Goal: Task Accomplishment & Management: Use online tool/utility

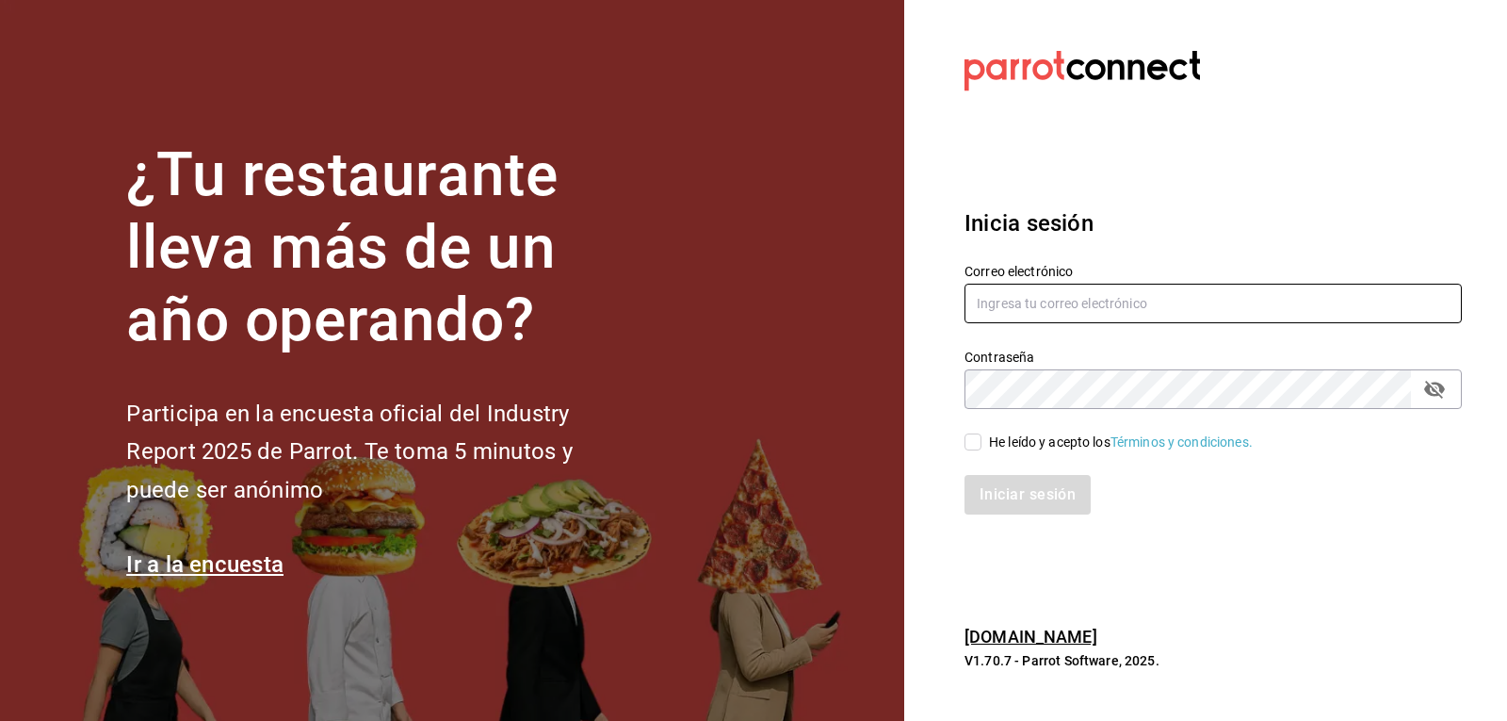
type input "[EMAIL_ADDRESS][DOMAIN_NAME]"
click at [969, 443] on input "He leído y acepto los Términos y condiciones." at bounding box center [973, 441] width 17 height 17
checkbox input "true"
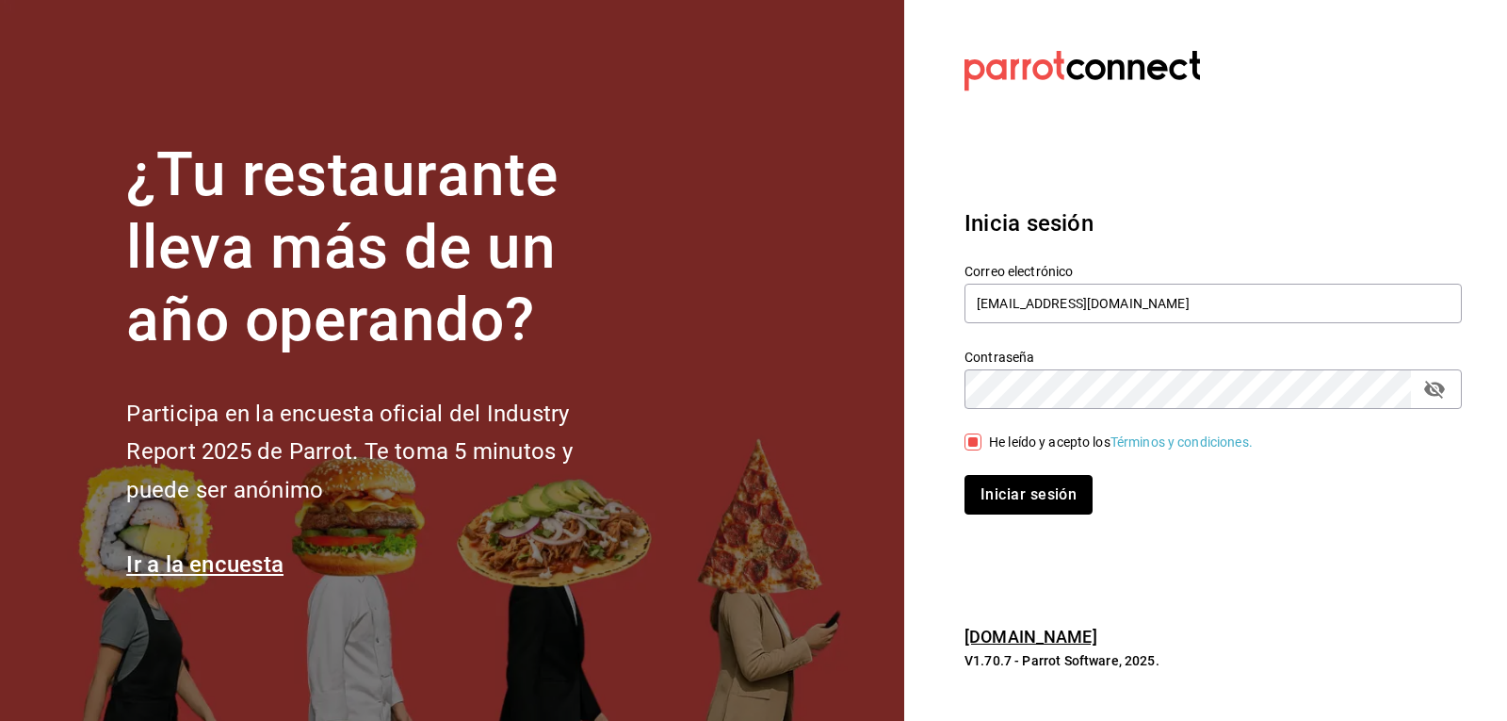
click at [1003, 492] on button "Iniciar sesión" at bounding box center [1029, 495] width 128 height 40
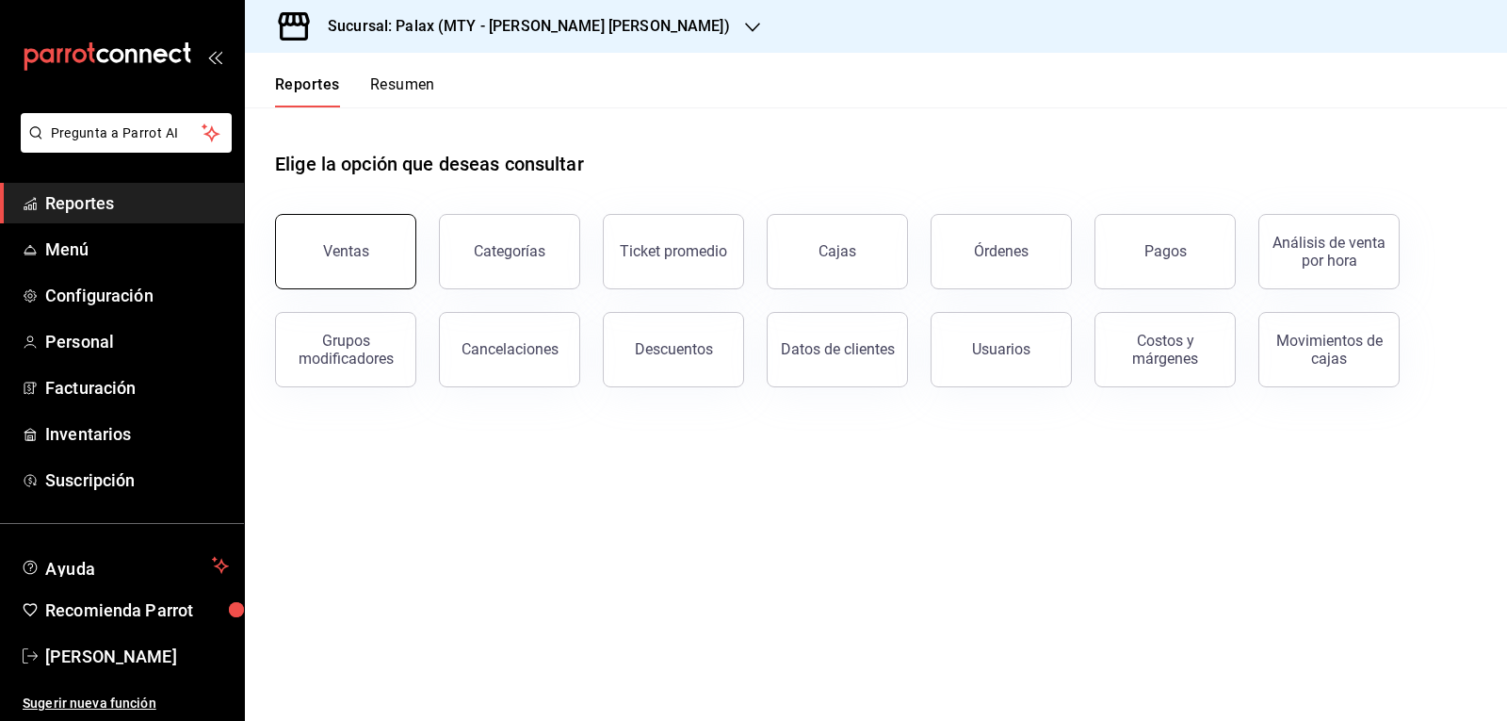
click at [360, 246] on div "Ventas" at bounding box center [346, 251] width 46 height 18
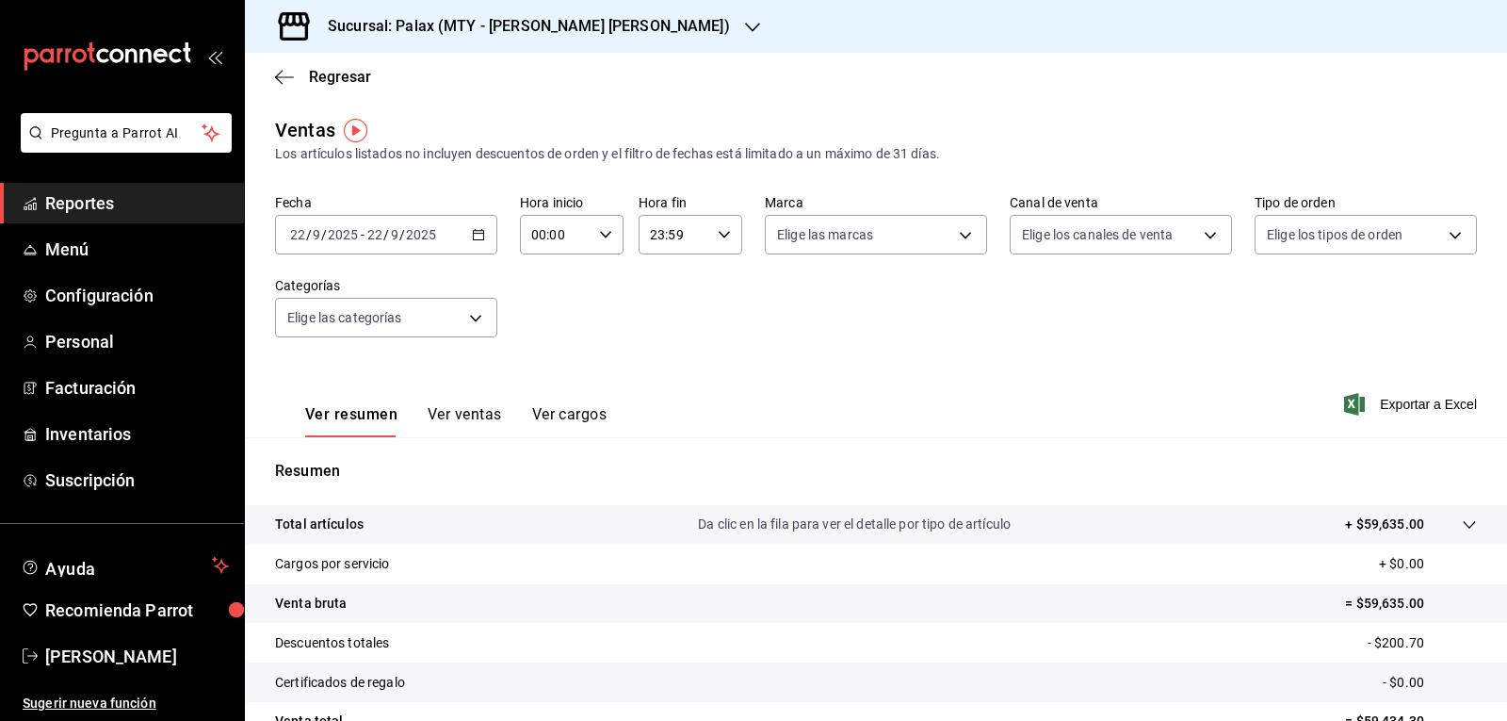
click at [607, 236] on icon "button" at bounding box center [605, 234] width 13 height 13
click at [539, 315] on span "07" at bounding box center [543, 316] width 22 height 15
type input "07:00"
click at [464, 316] on div at bounding box center [753, 360] width 1507 height 721
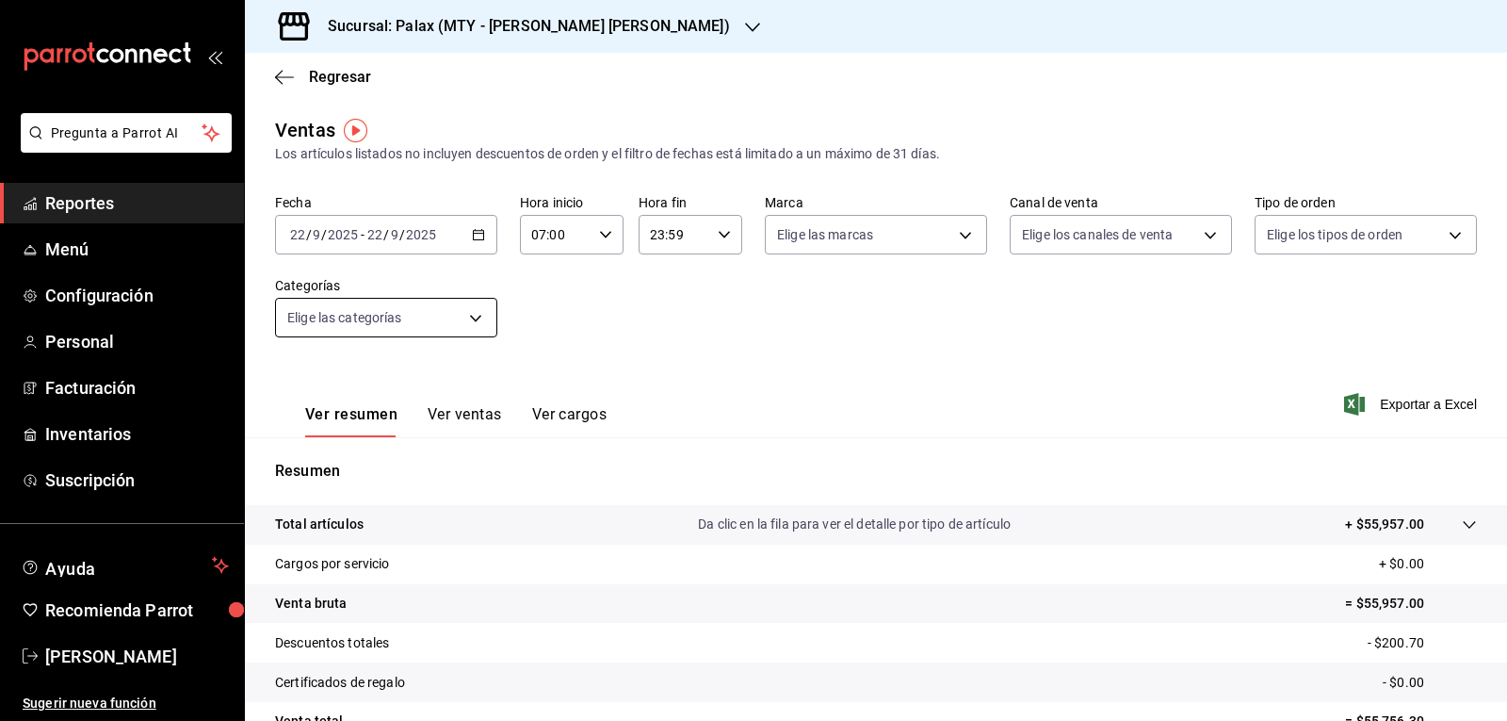
click at [468, 320] on body "Pregunta a Parrot AI Reportes Menú Configuración Personal Facturación Inventari…" at bounding box center [753, 360] width 1507 height 721
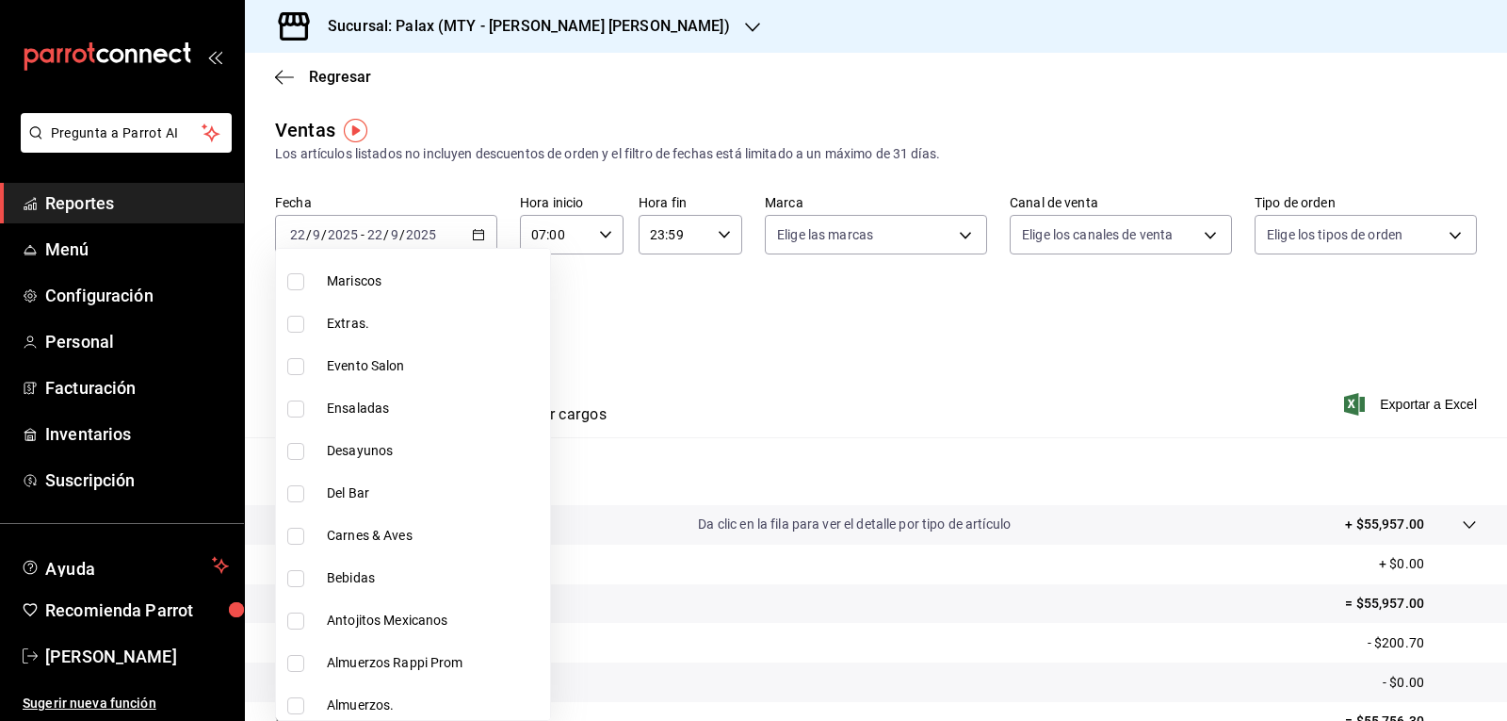
scroll to position [754, 0]
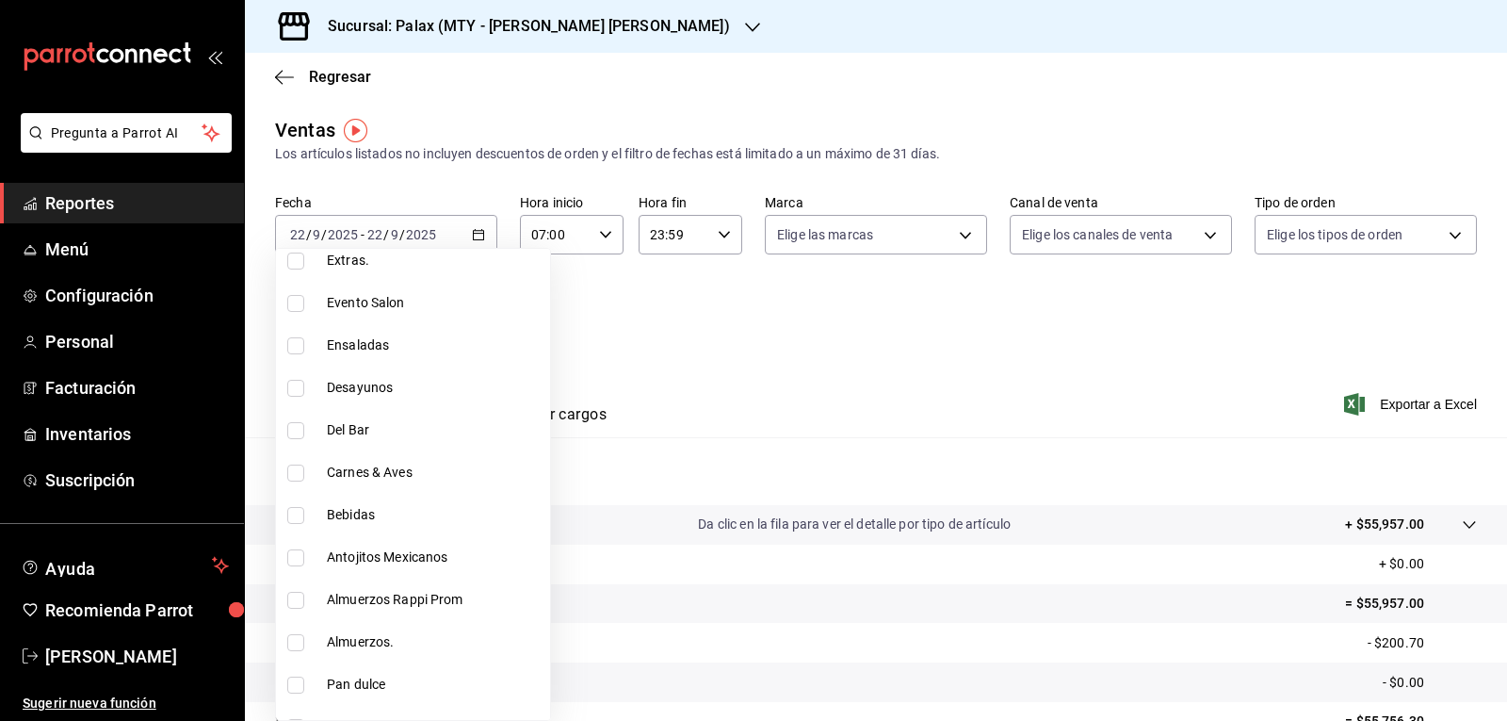
click at [301, 431] on input "checkbox" at bounding box center [295, 430] width 17 height 17
checkbox input "true"
type input "c8d0468a-53ce-4b9d-8c4e-1c3e137baf7c"
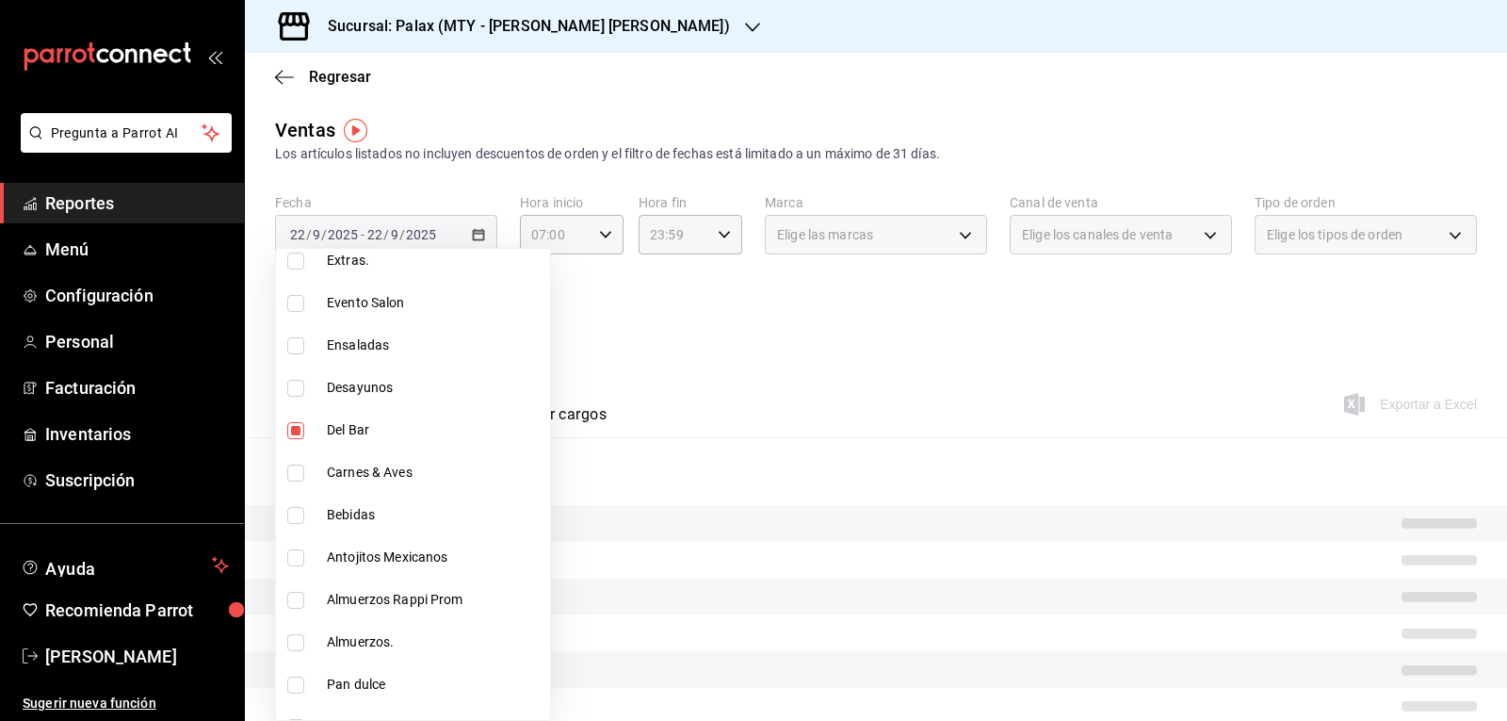
click at [678, 370] on div at bounding box center [753, 360] width 1507 height 721
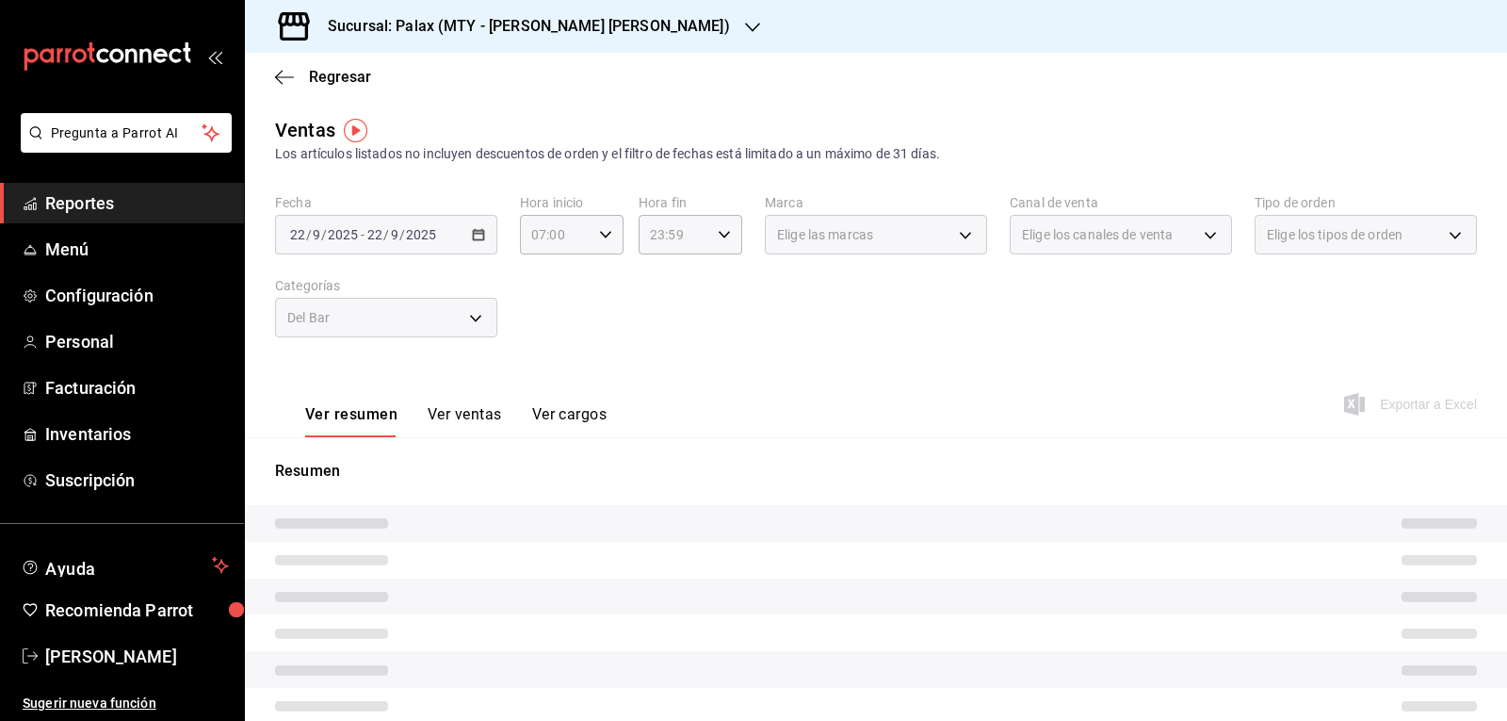
click at [457, 411] on button "Ver ventas" at bounding box center [465, 421] width 74 height 32
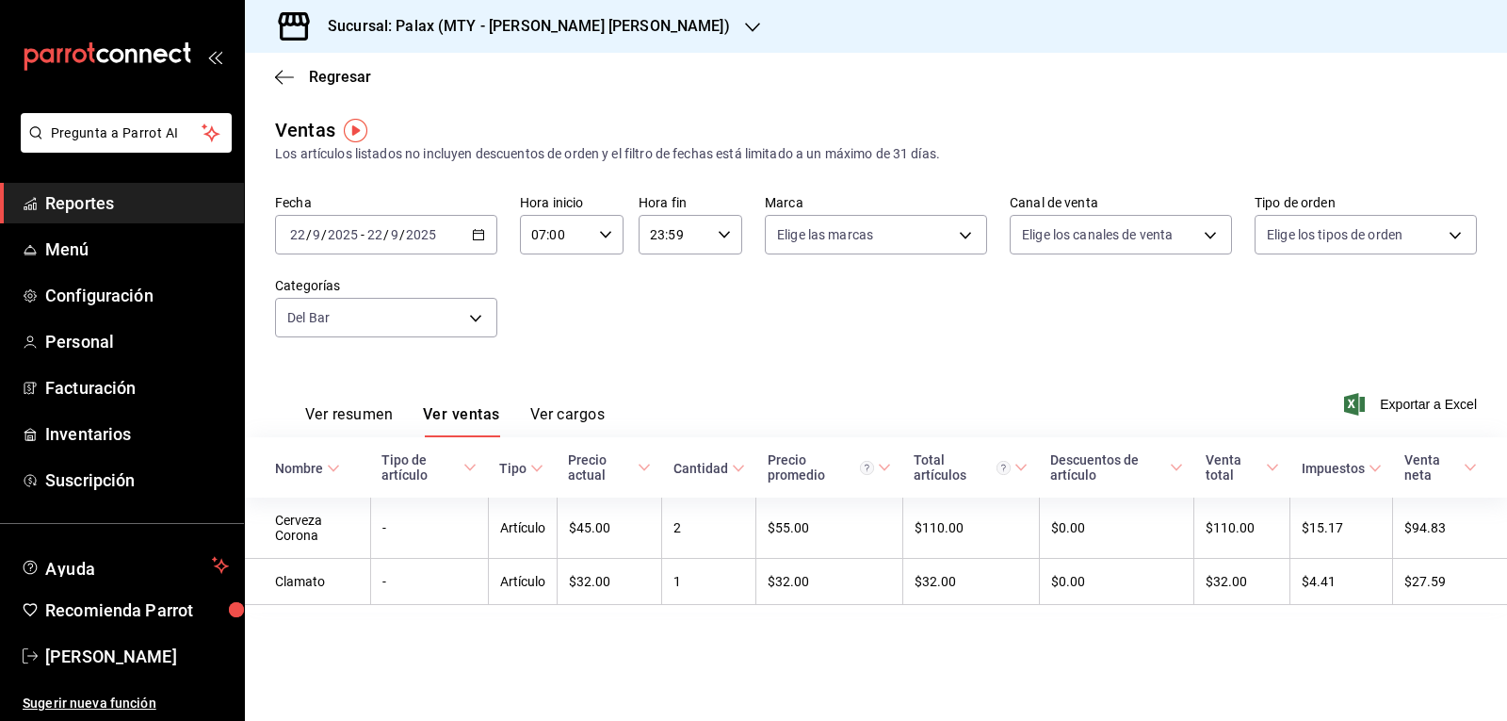
click at [476, 417] on button "Ver ventas" at bounding box center [461, 421] width 77 height 32
click at [479, 321] on body "Pregunta a Parrot AI Reportes Menú Configuración Personal Facturación Inventari…" at bounding box center [753, 360] width 1507 height 721
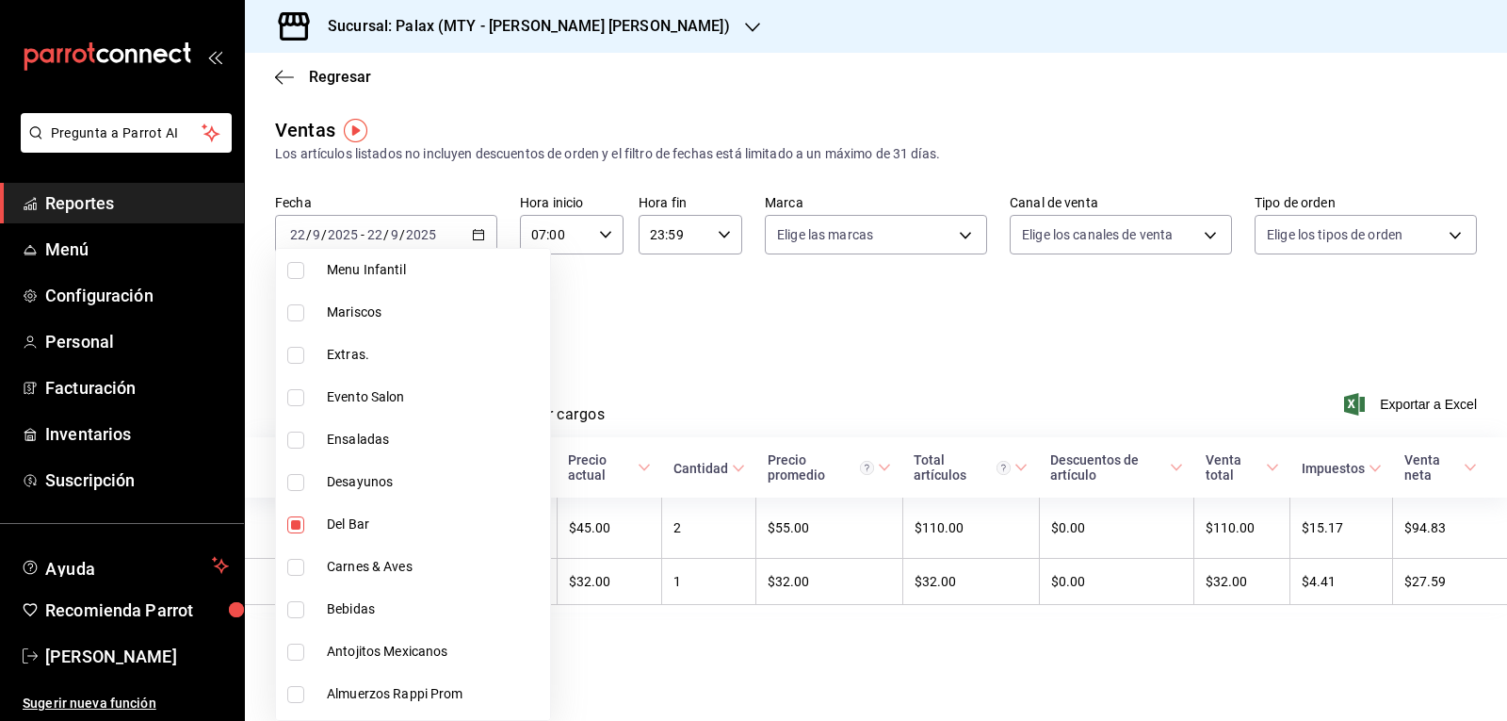
scroll to position [754, 0]
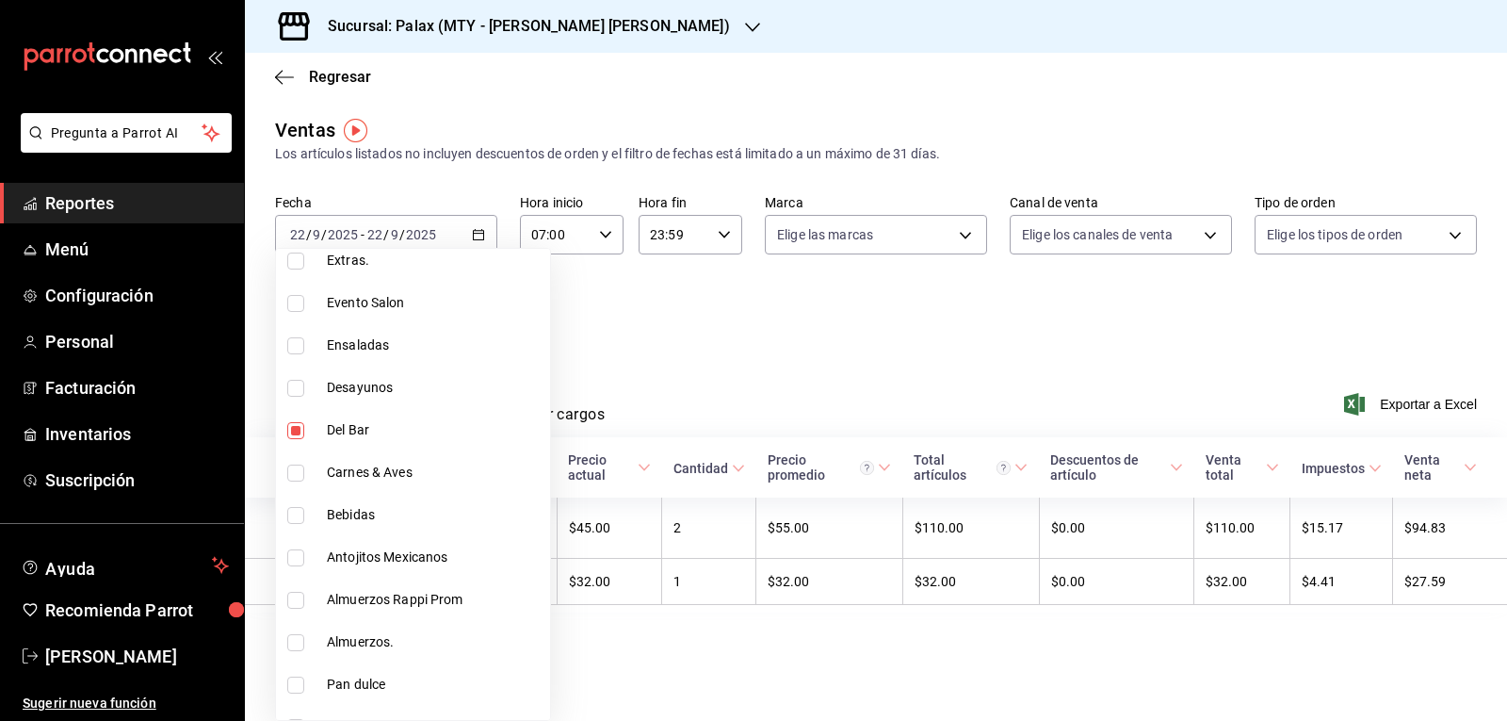
click at [297, 516] on input "checkbox" at bounding box center [295, 515] width 17 height 17
checkbox input "true"
type input "c8d0468a-53ce-4b9d-8c4e-1c3e137baf7c,ee7bbba1-28a6-4927-8697-a9ba5172dd17"
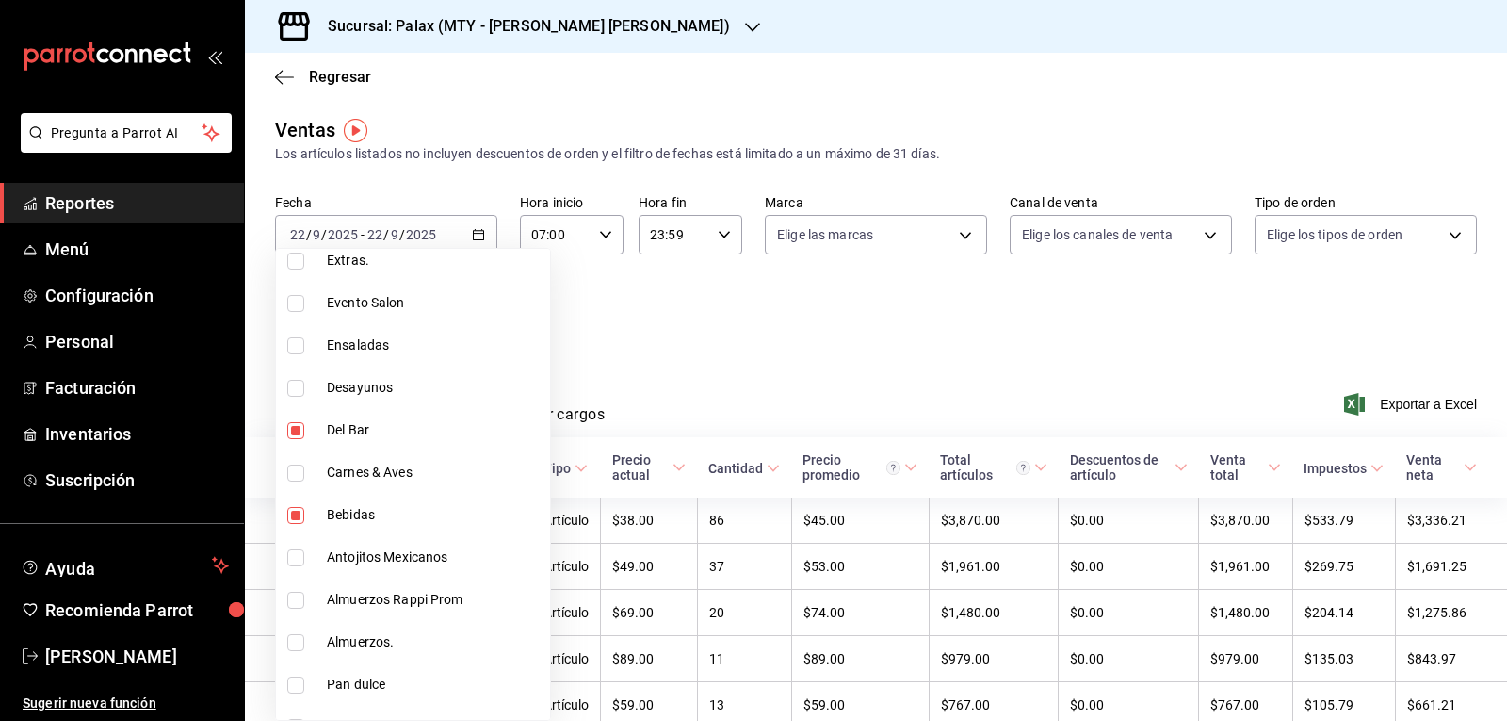
click at [786, 362] on div at bounding box center [753, 360] width 1507 height 721
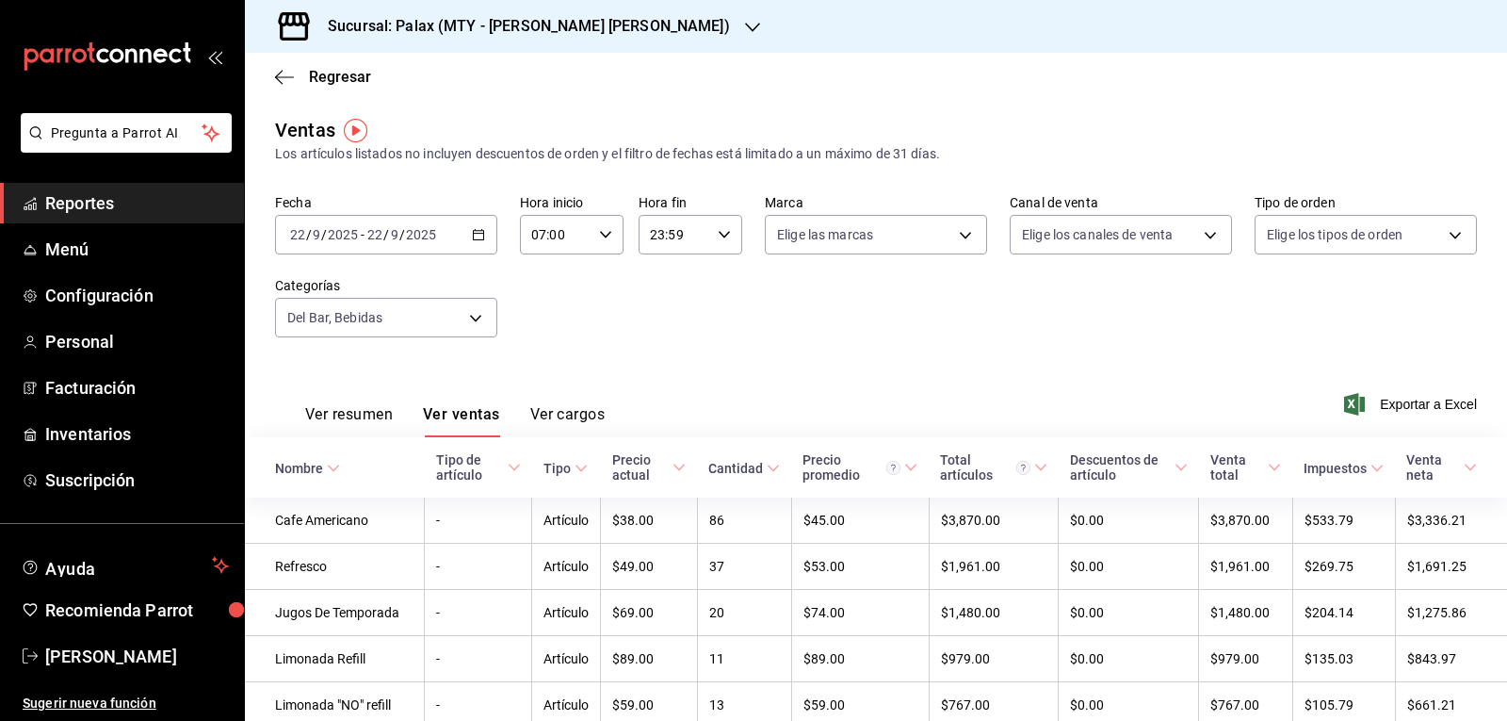
click at [479, 415] on button "Ver ventas" at bounding box center [461, 421] width 77 height 32
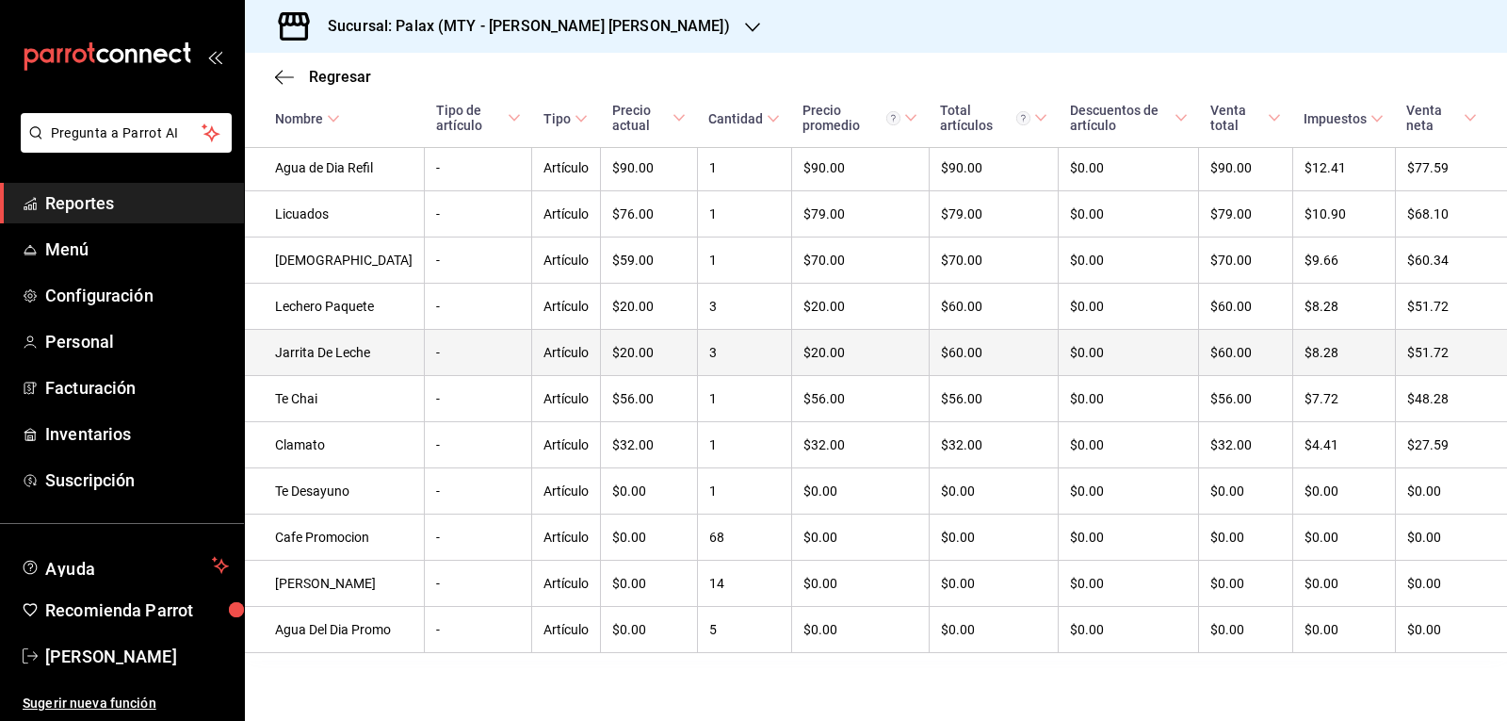
scroll to position [1139, 0]
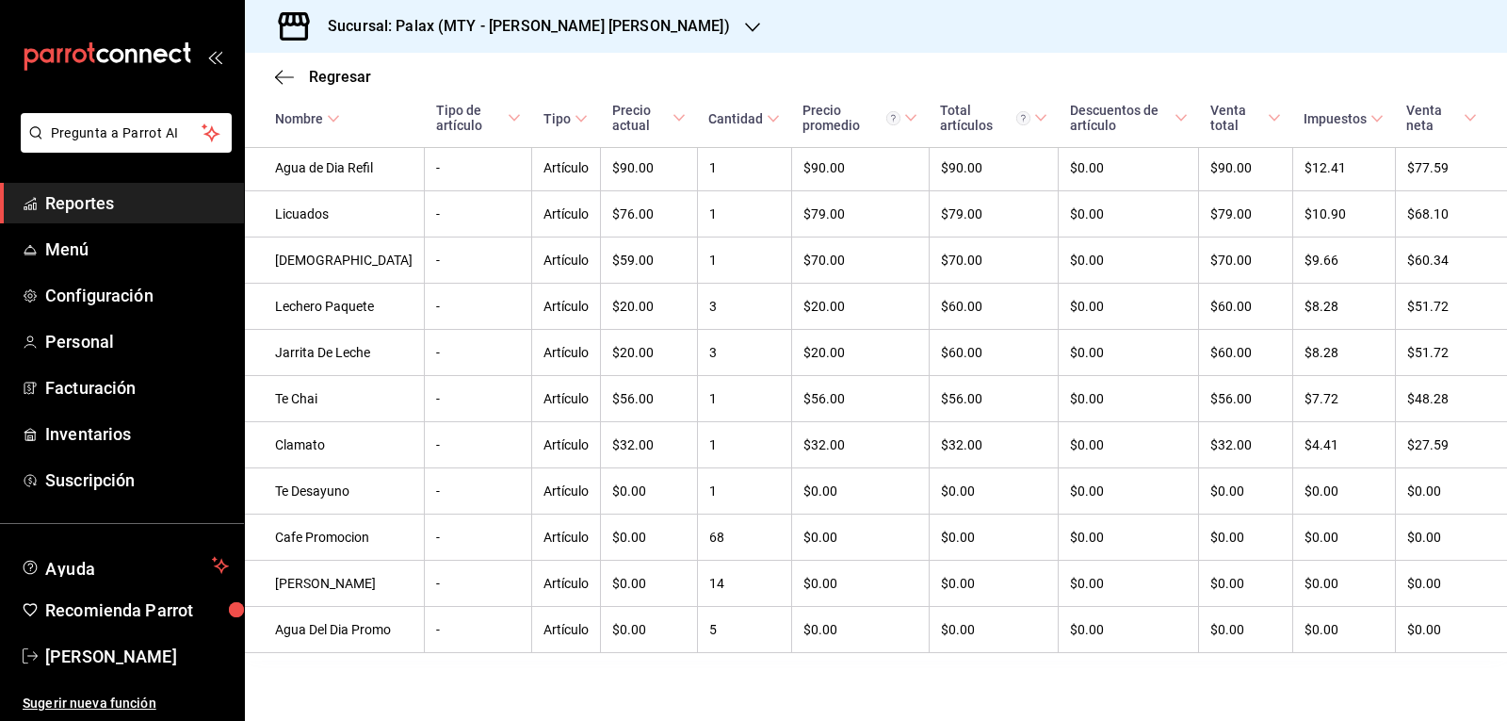
click at [745, 30] on icon "button" at bounding box center [752, 27] width 15 height 15
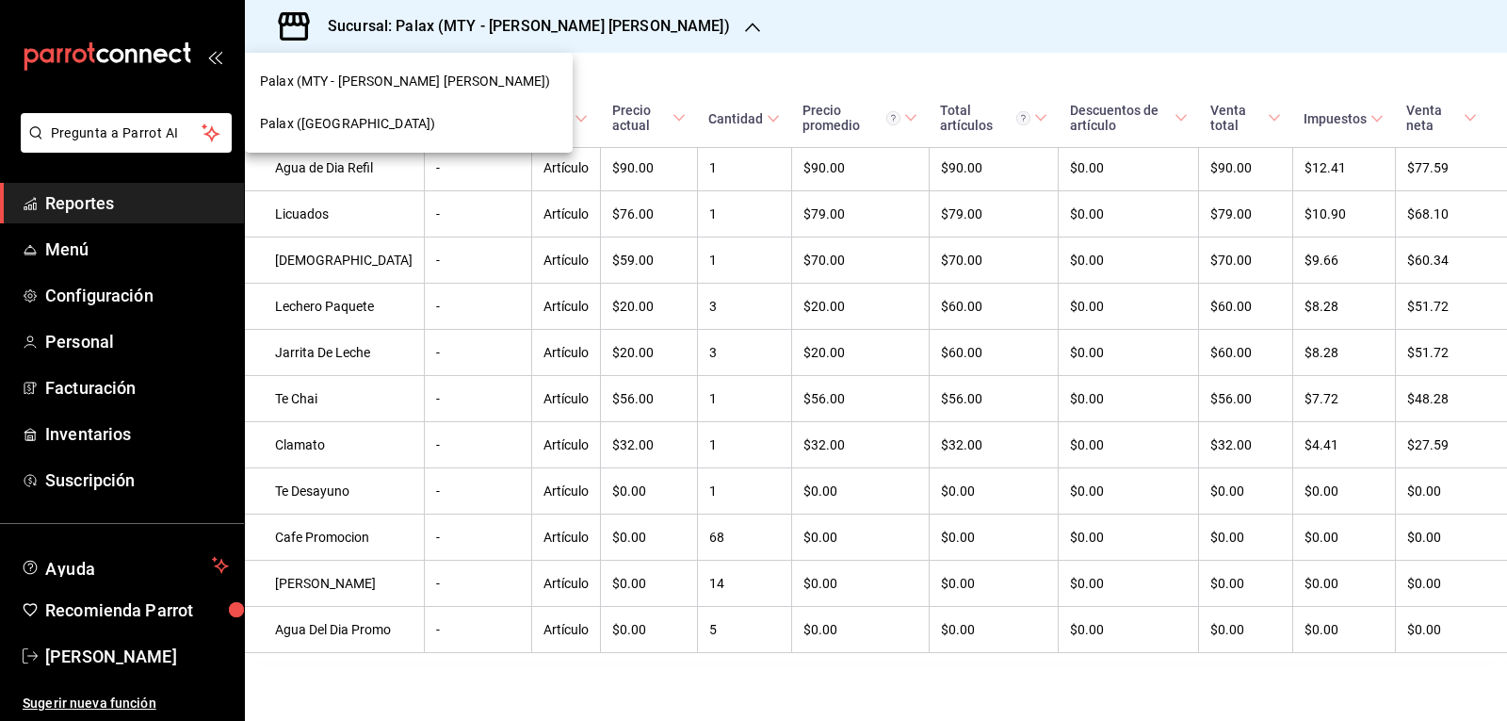
click at [351, 128] on span "Palax (Guadalupe)" at bounding box center [347, 124] width 175 height 20
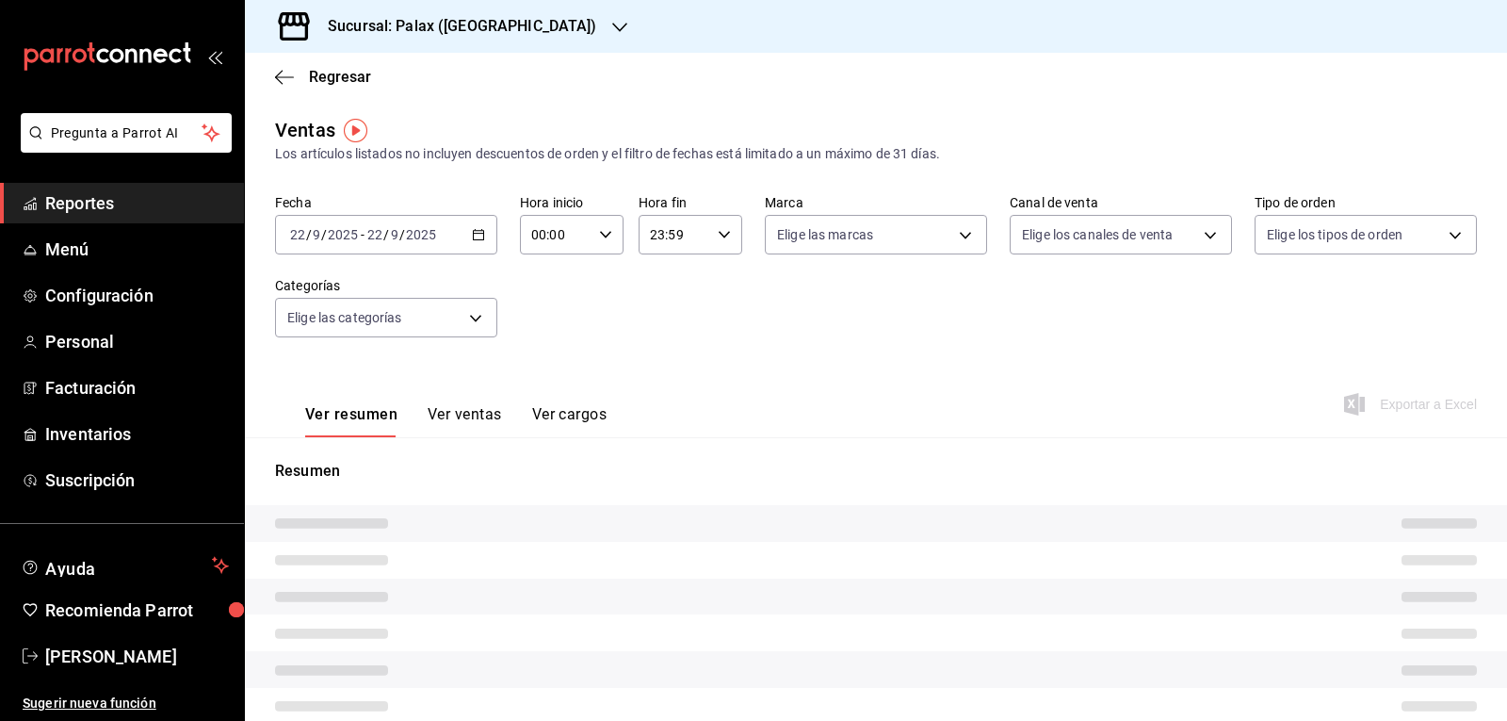
type input "07:00"
click at [607, 240] on icon "button" at bounding box center [605, 234] width 13 height 13
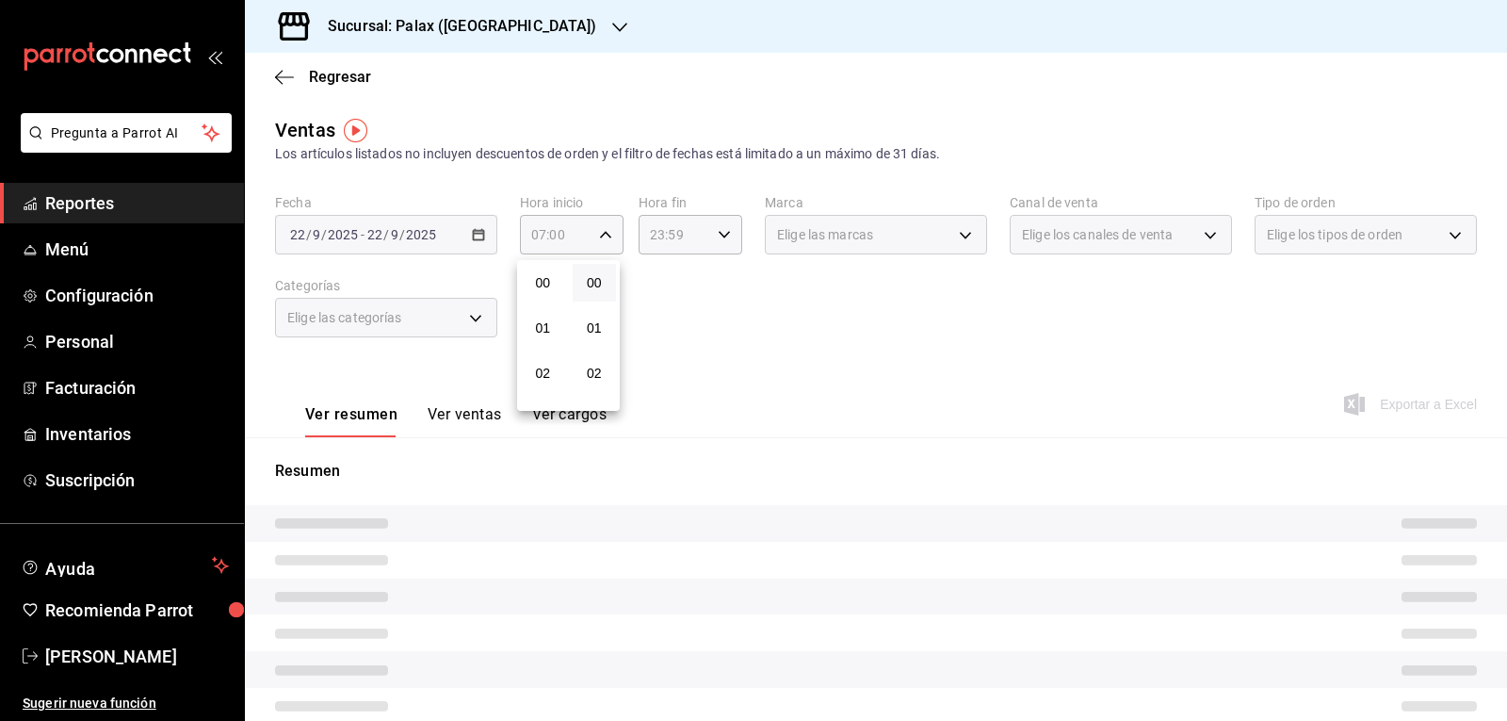
click at [739, 341] on div at bounding box center [753, 360] width 1507 height 721
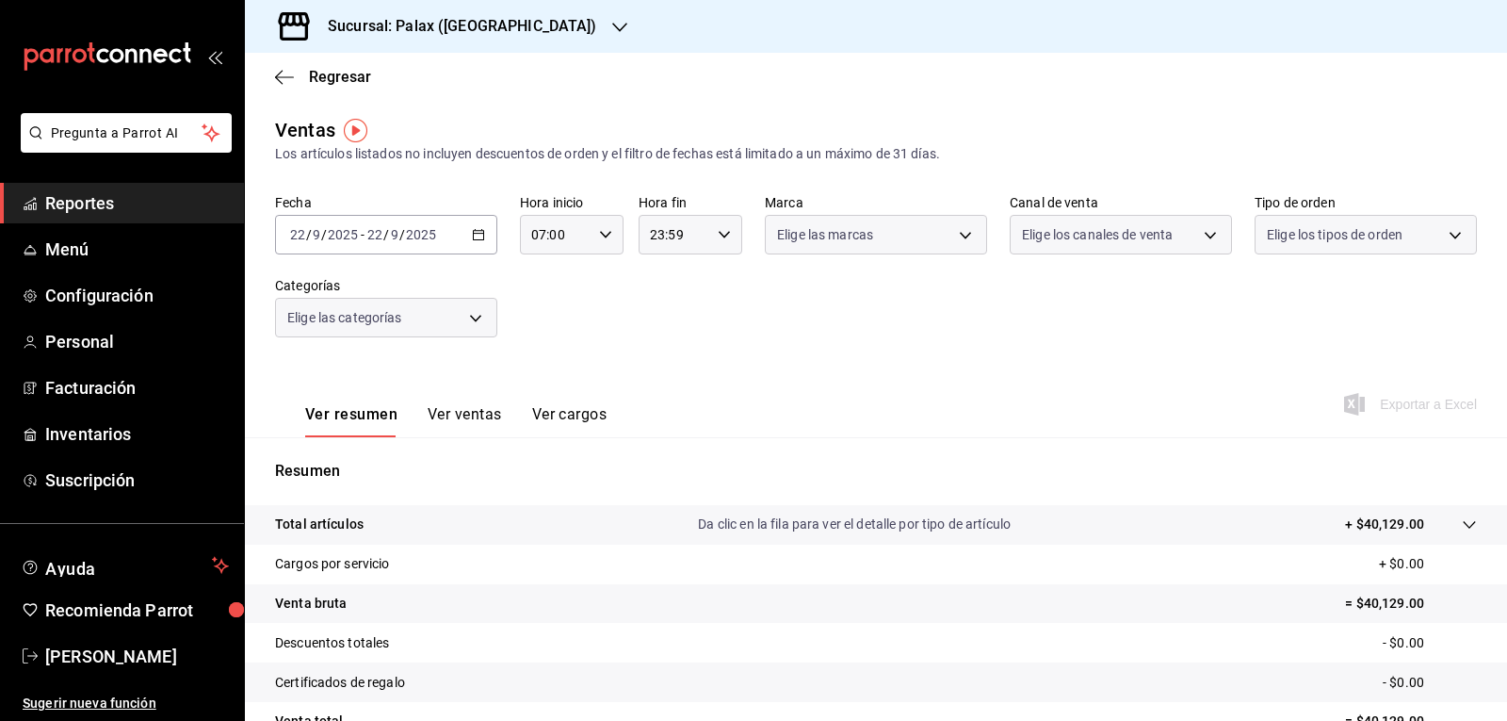
scroll to position [317, 0]
click at [474, 236] on icon "button" at bounding box center [478, 234] width 13 height 13
drag, startPoint x: 816, startPoint y: 398, endPoint x: 656, endPoint y: 312, distance: 182.1
click at [668, 308] on div "Fecha 2025-09-22 22 / 9 / 2025 - 2025-09-22 22 / 9 / 2025 Hora inicio 07:00 Hor…" at bounding box center [876, 277] width 1202 height 166
click at [476, 320] on body "Pregunta a Parrot AI Reportes Menú Configuración Personal Facturación Inventari…" at bounding box center [753, 360] width 1507 height 721
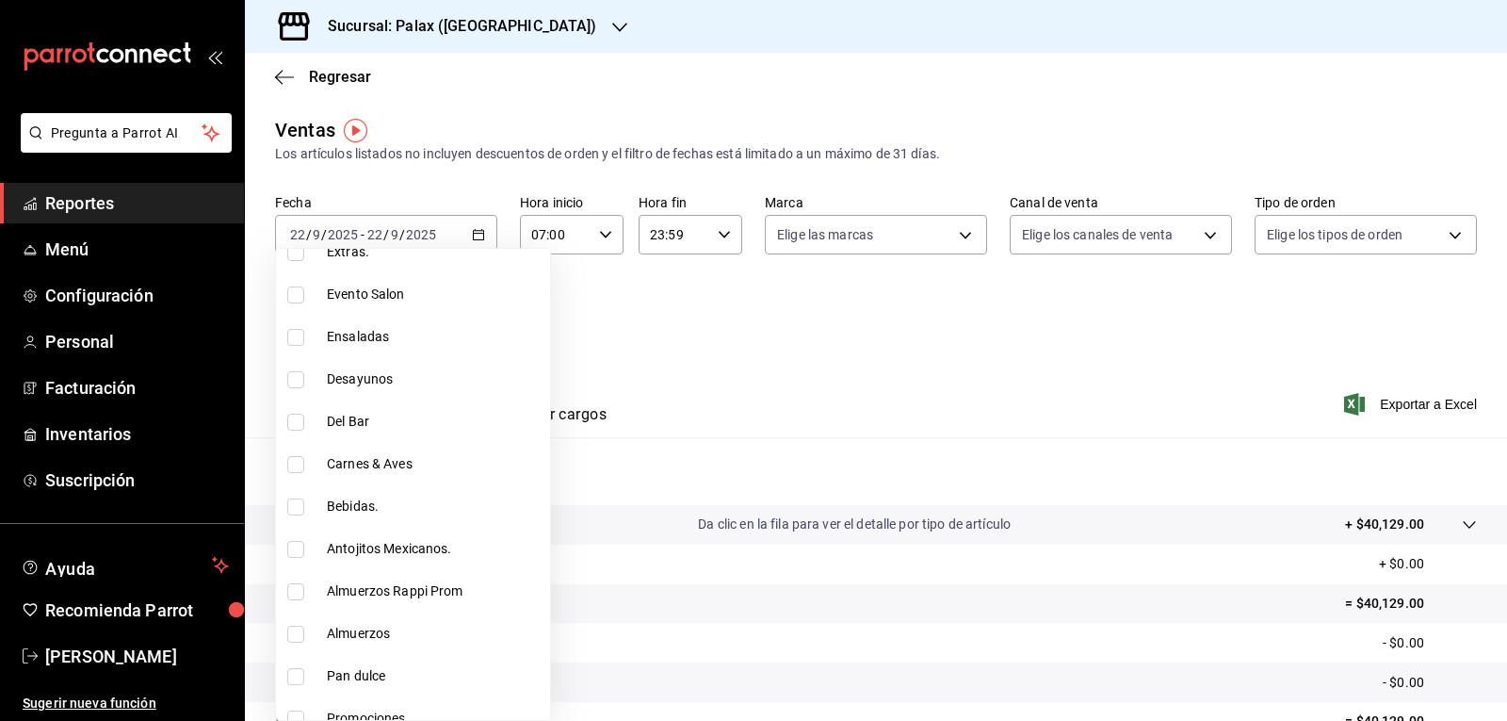
scroll to position [659, 0]
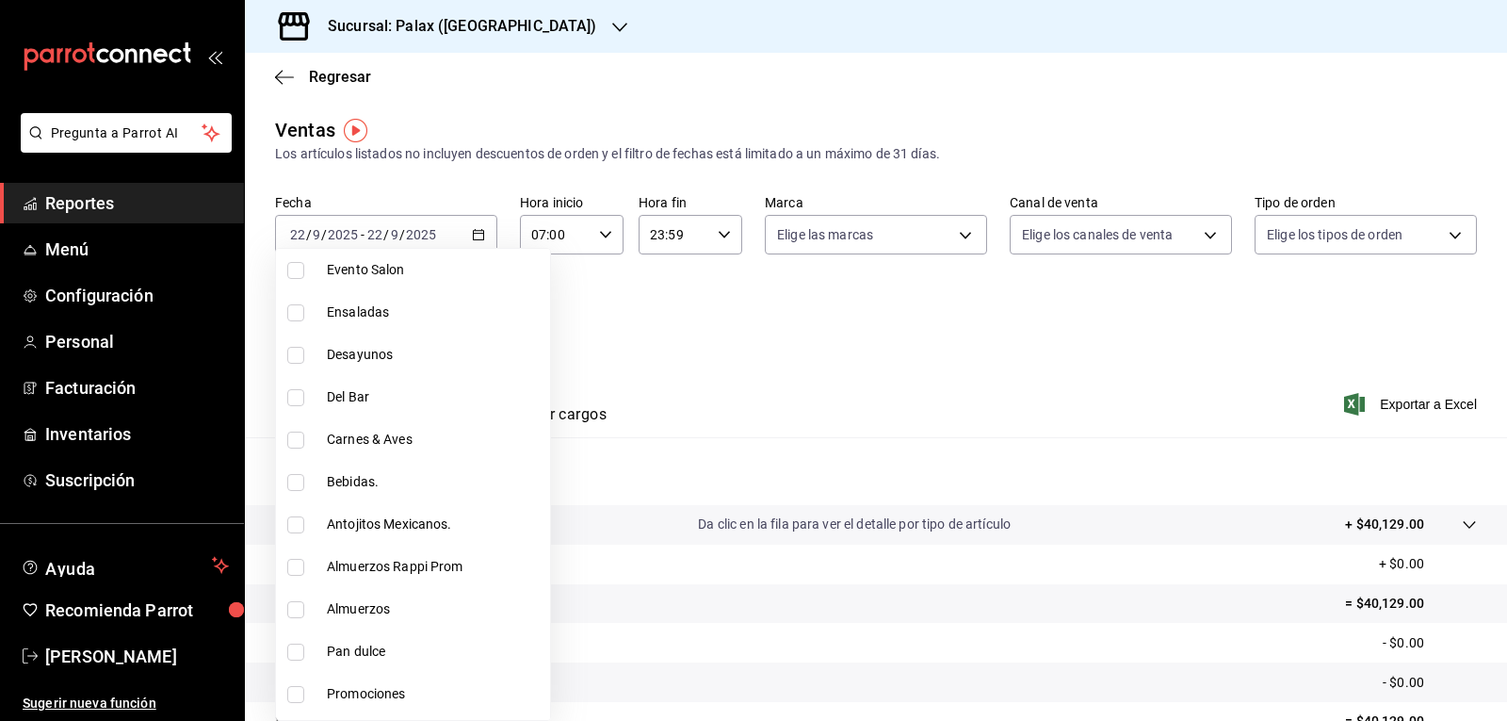
click at [297, 398] on input "checkbox" at bounding box center [295, 397] width 17 height 17
checkbox input "true"
type input "e5fa14e2-c7bb-4afd-b0cf-6d1a2447c4a1"
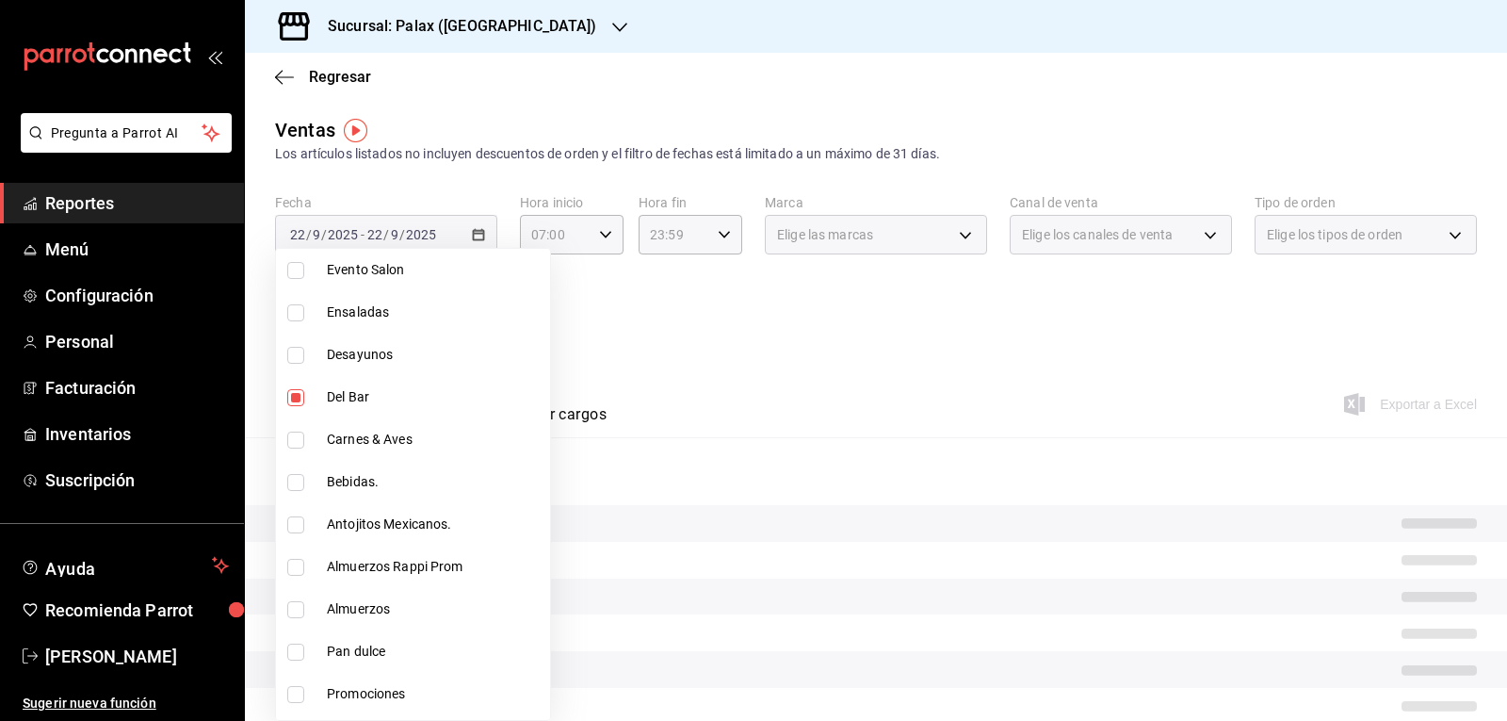
click at [692, 428] on div at bounding box center [753, 360] width 1507 height 721
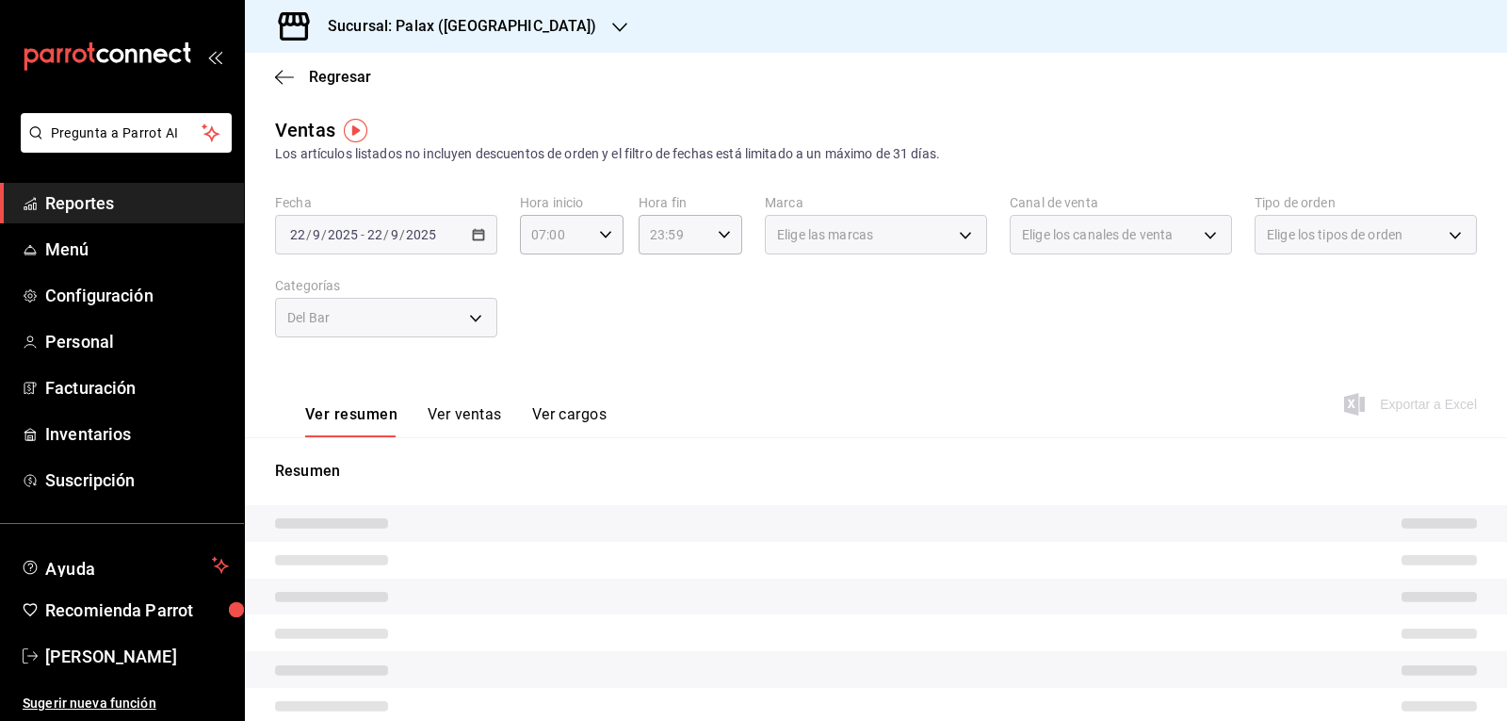
click at [475, 413] on button "Ver ventas" at bounding box center [465, 421] width 74 height 32
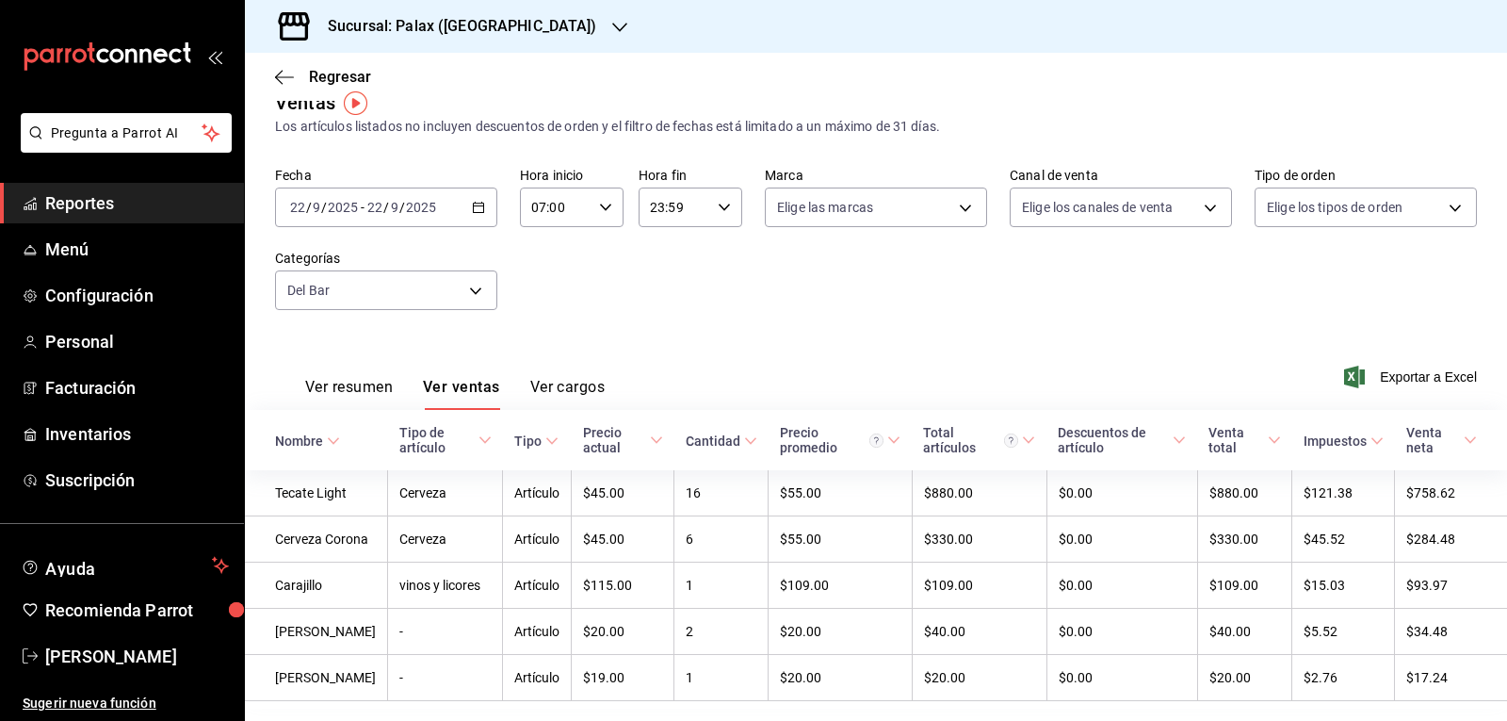
scroll to position [114, 0]
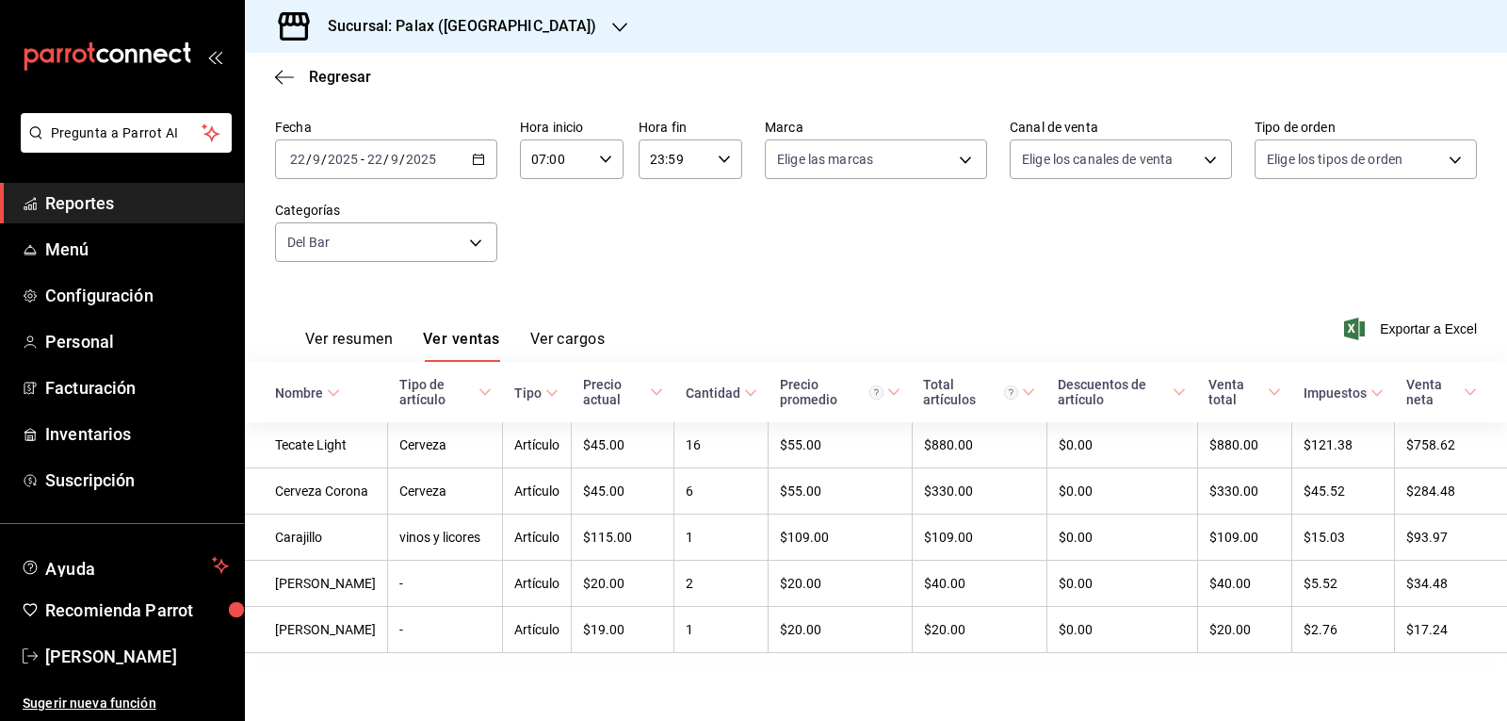
click at [423, 330] on button "Ver ventas" at bounding box center [461, 346] width 77 height 32
